Goal: Use online tool/utility: Use online tool/utility

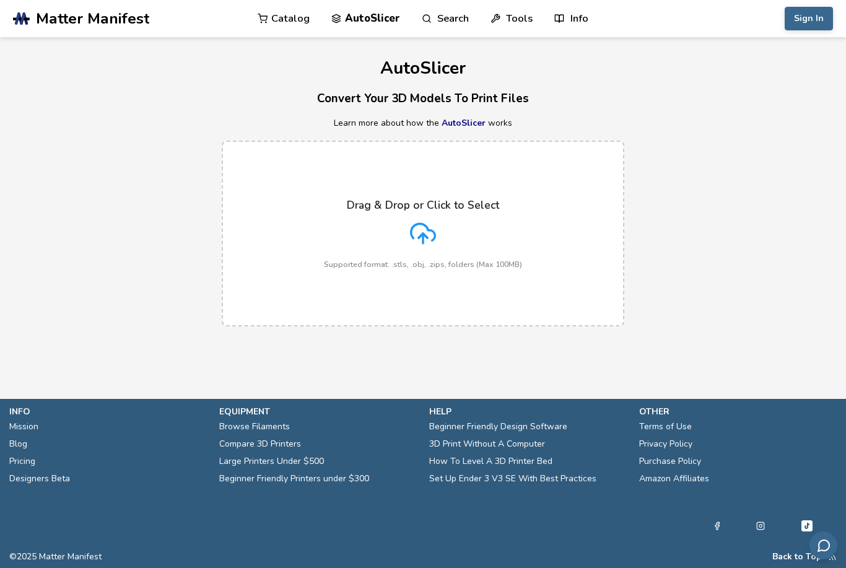
click at [423, 233] on polyline at bounding box center [423, 235] width 9 height 4
click at [0, 0] on input "Drag & Drop or Click to Select Supported format: .stls, .obj, .zips, folders (M…" at bounding box center [0, 0] width 0 height 0
click at [420, 238] on icon at bounding box center [423, 233] width 26 height 26
click at [0, 0] on input "Drag & Drop or Click to Select Supported format: .stls, .obj, .zips, folders (M…" at bounding box center [0, 0] width 0 height 0
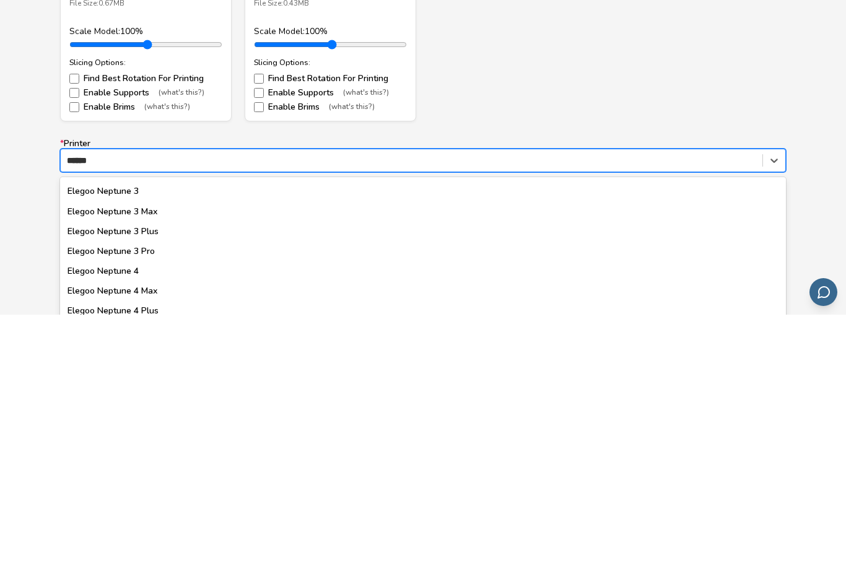
scroll to position [97, 0]
click at [226, 515] on div "Elegoo Neptune 4" at bounding box center [423, 525] width 726 height 20
type input "******"
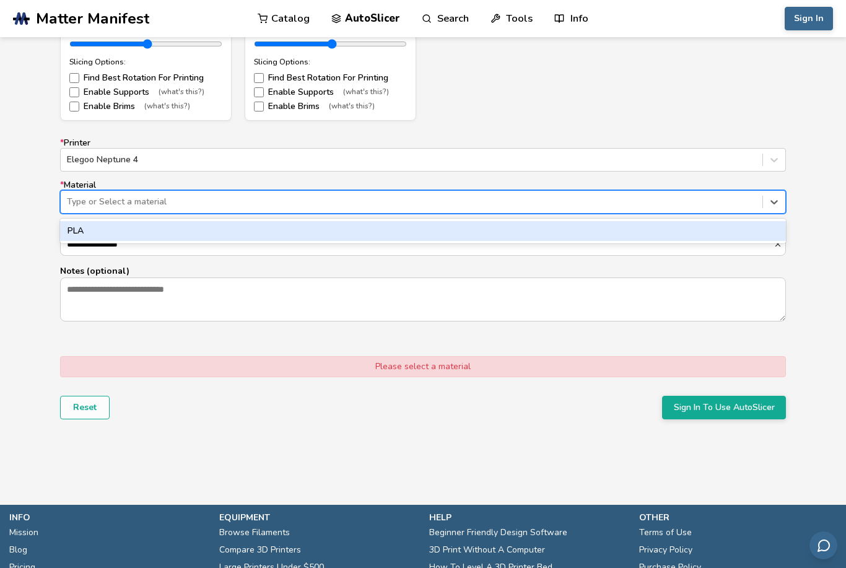
scroll to position [713, 0]
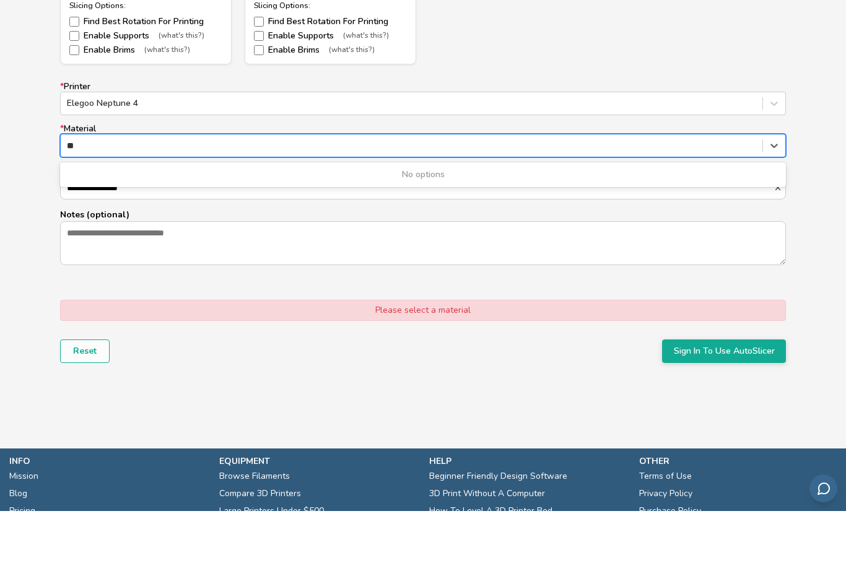
type input "*"
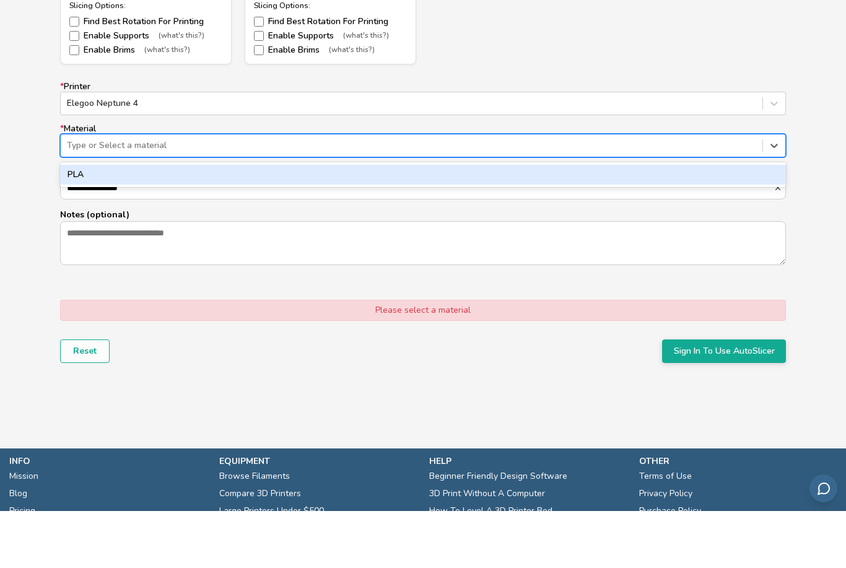
type input "*"
click at [648, 222] on div "PLA" at bounding box center [423, 232] width 726 height 20
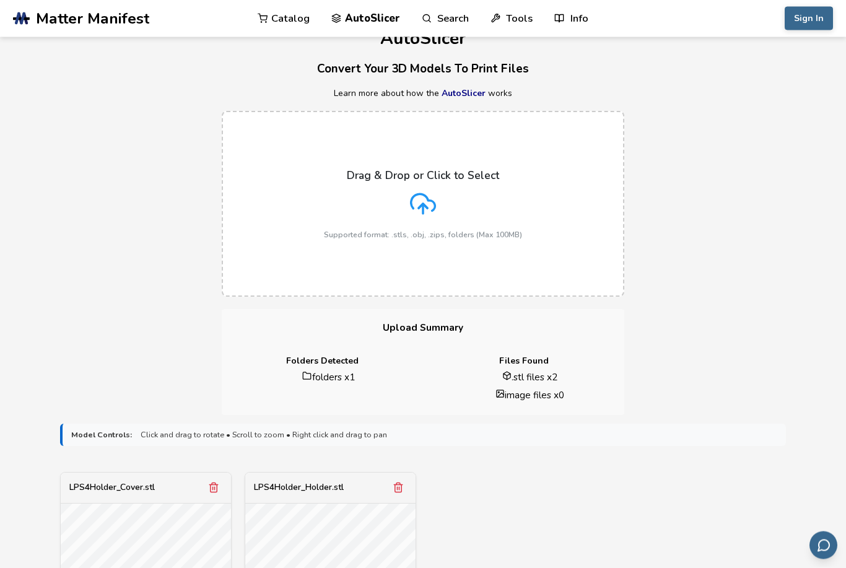
scroll to position [0, 0]
